Goal: Task Accomplishment & Management: Manage account settings

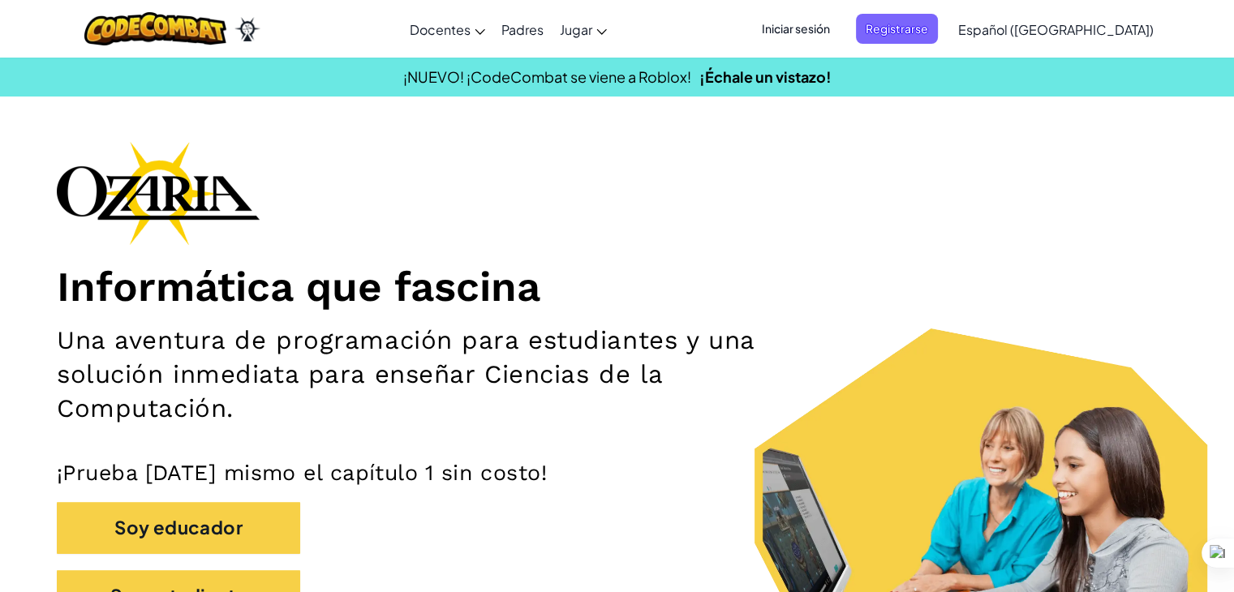
click at [840, 25] on span "Iniciar sesión" at bounding box center [796, 29] width 88 height 30
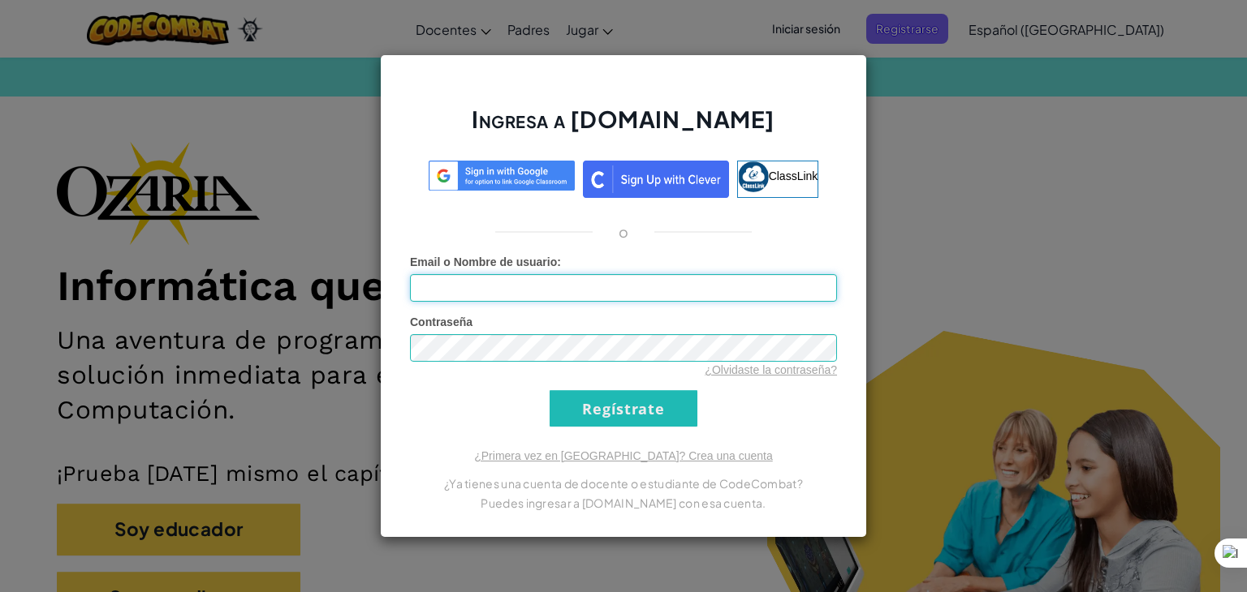
click at [630, 296] on input "Email o Nombre de usuario :" at bounding box center [623, 288] width 427 height 28
type input "[EMAIL_ADDRESS][DOMAIN_NAME]"
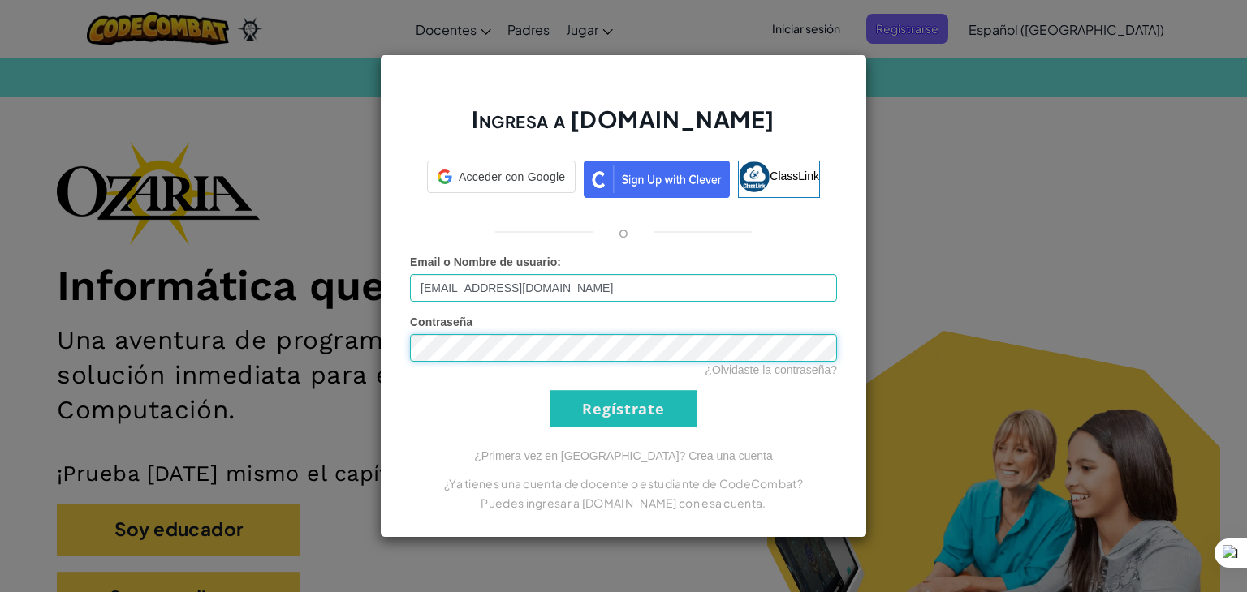
click at [549, 390] on input "Regístrate" at bounding box center [623, 408] width 148 height 37
click at [612, 422] on input "Regístrate" at bounding box center [623, 408] width 148 height 37
